Goal: Information Seeking & Learning: Find specific fact

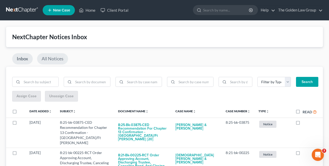
click at [55, 58] on link "All Notices" at bounding box center [52, 58] width 31 height 11
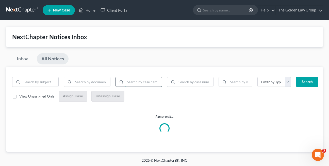
click at [141, 81] on input "search" at bounding box center [143, 82] width 37 height 10
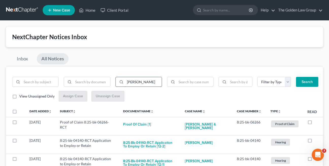
type input "[PERSON_NAME]"
click at [296, 77] on button "Search" at bounding box center [307, 82] width 22 height 10
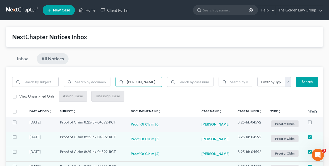
click at [315, 123] on label at bounding box center [315, 123] width 0 height 0
click at [317, 123] on input "checkbox" at bounding box center [318, 120] width 3 height 3
checkbox input "true"
drag, startPoint x: 115, startPoint y: 123, endPoint x: 84, endPoint y: 123, distance: 31.5
click at [84, 123] on td "Proof of Claim 8:25-bk-04592-RCT" at bounding box center [91, 124] width 71 height 15
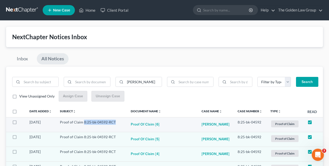
copy td "8:25-bk-04592-RCT"
drag, startPoint x: 138, startPoint y: 83, endPoint x: 118, endPoint y: 83, distance: 20.3
click at [118, 83] on div "[PERSON_NAME]" at bounding box center [139, 82] width 47 height 10
click at [296, 77] on button "Search" at bounding box center [307, 82] width 22 height 10
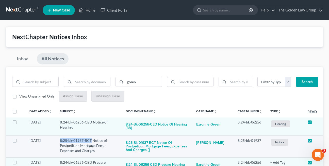
drag, startPoint x: 59, startPoint y: 140, endPoint x: 92, endPoint y: 142, distance: 32.6
click at [92, 142] on td "8:25-bk-01937-RCT Notice of Postpetition Mortgage Fees, Expenses and Charges" at bounding box center [89, 146] width 66 height 22
copy td "8:25-bk-01937-RCT"
drag, startPoint x: 137, startPoint y: 81, endPoint x: 126, endPoint y: 82, distance: 11.7
click at [126, 82] on input "green" at bounding box center [143, 82] width 37 height 10
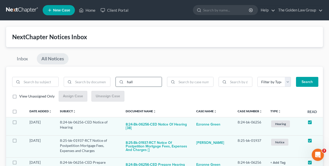
click at [296, 77] on button "Search" at bounding box center [307, 82] width 22 height 10
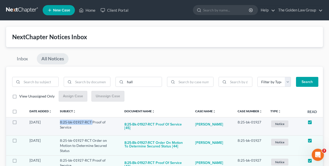
drag, startPoint x: 59, startPoint y: 123, endPoint x: 93, endPoint y: 123, distance: 34.3
click at [93, 123] on td "8:25-bk-01927-RCT Proof of Service" at bounding box center [88, 126] width 65 height 18
copy td "8:25-bk-01927-RCT"
drag, startPoint x: 131, startPoint y: 81, endPoint x: 123, endPoint y: 81, distance: 8.9
click at [123, 81] on div "hall" at bounding box center [139, 82] width 47 height 10
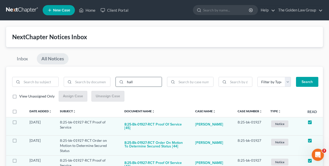
type input "l"
click at [296, 77] on button "Search" at bounding box center [307, 82] width 22 height 10
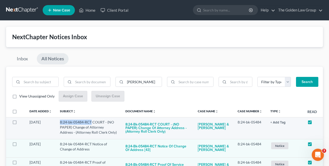
drag, startPoint x: 61, startPoint y: 122, endPoint x: 92, endPoint y: 121, distance: 30.8
click at [92, 121] on td "8:24-bk-05484-RCT COURT - (NO PAPER) Change of Attorney Address - (Attorney Rol…" at bounding box center [89, 128] width 66 height 22
copy td "8:24-bk-05484-RCT"
drag, startPoint x: 144, startPoint y: 81, endPoint x: 119, endPoint y: 82, distance: 24.4
click at [119, 82] on div "[PERSON_NAME]" at bounding box center [139, 82] width 47 height 10
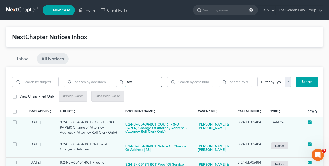
click at [296, 77] on button "Search" at bounding box center [307, 82] width 22 height 10
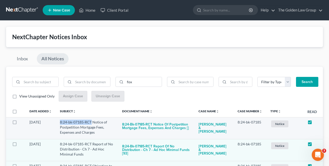
drag, startPoint x: 60, startPoint y: 123, endPoint x: 92, endPoint y: 122, distance: 32.3
click at [92, 122] on td "8:24-bk-07185-RCT Notice of Postpetition Mortgage Fees, Expenses and Charges" at bounding box center [87, 128] width 62 height 22
copy td "8:24-bk-07185-RCT"
drag, startPoint x: 138, startPoint y: 83, endPoint x: 125, endPoint y: 82, distance: 13.3
click at [125, 82] on div "fox" at bounding box center [139, 82] width 47 height 10
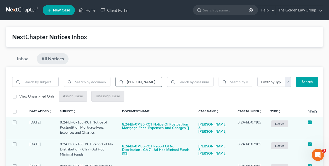
click at [296, 77] on button "Search" at bounding box center [307, 82] width 22 height 10
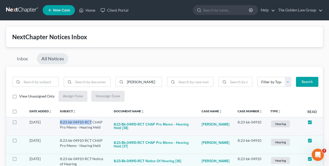
drag, startPoint x: 60, startPoint y: 123, endPoint x: 92, endPoint y: 124, distance: 32.1
click at [92, 124] on td "8:23-bk-04910-RCT CHAP Pro Memo - Hearing Held" at bounding box center [83, 126] width 54 height 18
copy td "8:23-bk-04910-RCT"
drag, startPoint x: 140, startPoint y: 81, endPoint x: 119, endPoint y: 79, distance: 20.5
click at [119, 80] on div "[PERSON_NAME]" at bounding box center [139, 82] width 47 height 10
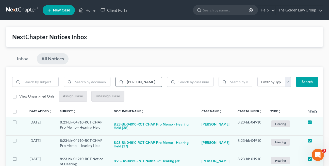
click at [296, 77] on button "Search" at bounding box center [307, 82] width 22 height 10
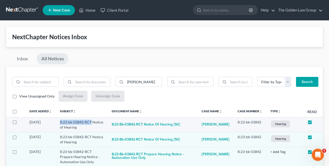
drag, startPoint x: 61, startPoint y: 123, endPoint x: 92, endPoint y: 122, distance: 31.0
click at [92, 122] on td "8:23-bk-03842-RCT Notice of Hearing" at bounding box center [82, 124] width 52 height 15
copy td "8:23-bk-03842-RCT"
drag, startPoint x: 139, startPoint y: 83, endPoint x: 120, endPoint y: 83, distance: 18.8
click at [120, 83] on div "[PERSON_NAME]" at bounding box center [139, 82] width 47 height 10
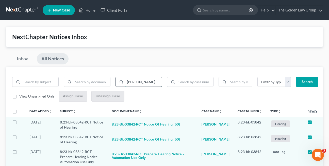
type input "[PERSON_NAME]"
click at [296, 77] on button "Search" at bounding box center [307, 82] width 22 height 10
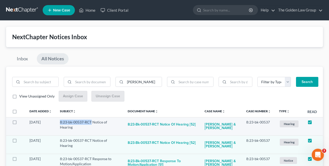
drag, startPoint x: 60, startPoint y: 122, endPoint x: 92, endPoint y: 123, distance: 31.8
click at [92, 123] on td "8:23-bk-00537-RCT Notice of Hearing" at bounding box center [90, 126] width 68 height 18
copy td "8:23-bk-00537-RCT"
